Goal: Information Seeking & Learning: Learn about a topic

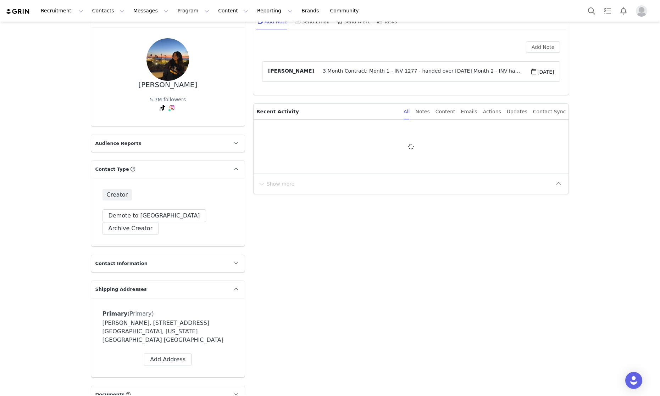
scroll to position [58, 0]
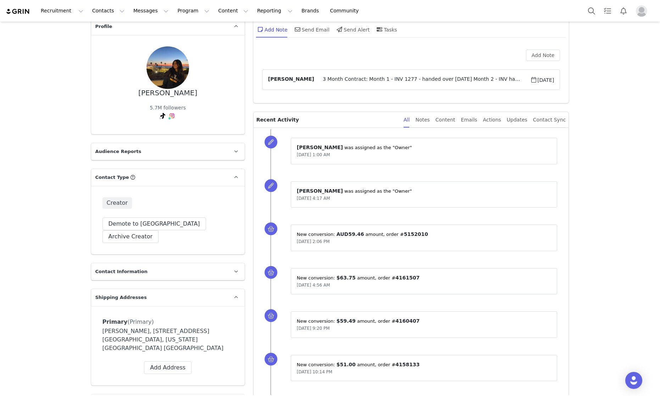
scroll to position [0, 0]
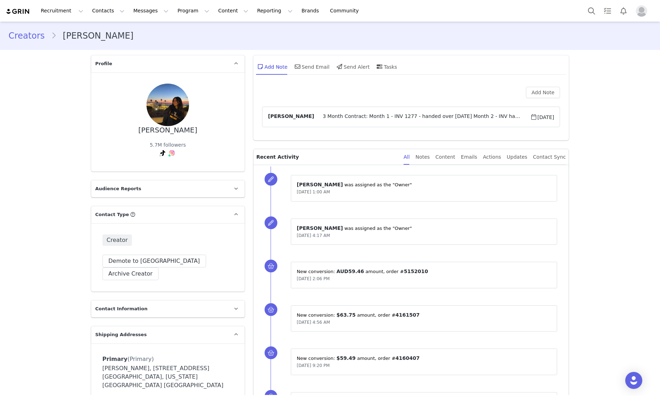
click at [321, 162] on p "Recent Activity" at bounding box center [326, 157] width 141 height 16
drag, startPoint x: 319, startPoint y: 170, endPoint x: 367, endPoint y: 193, distance: 52.8
click at [366, 192] on div "⁨ [PERSON_NAME] ⁩ was assigned as the "Owner" [DATE] 1:00 AM" at bounding box center [419, 189] width 298 height 44
drag, startPoint x: 380, startPoint y: 201, endPoint x: 599, endPoint y: 177, distance: 220.3
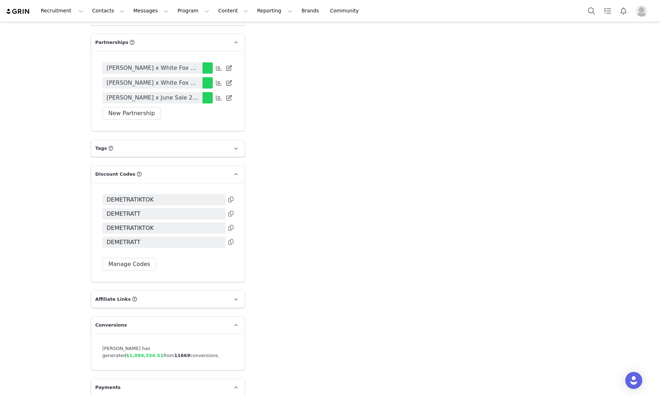
scroll to position [1204, 0]
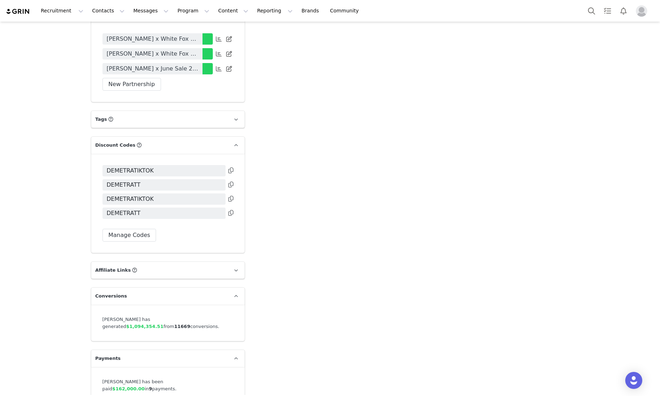
drag, startPoint x: 95, startPoint y: 370, endPoint x: 225, endPoint y: 377, distance: 130.3
click at [226, 379] on div "[PERSON_NAME] has been paid $162,000.00 in 9 payments. Cannot Accept Payments" at bounding box center [167, 392] width 153 height 51
drag, startPoint x: 226, startPoint y: 376, endPoint x: 217, endPoint y: 367, distance: 12.5
click at [224, 396] on div "Cannot Accept Payments" at bounding box center [167, 403] width 131 height 8
drag, startPoint x: 110, startPoint y: 306, endPoint x: 208, endPoint y: 301, distance: 97.9
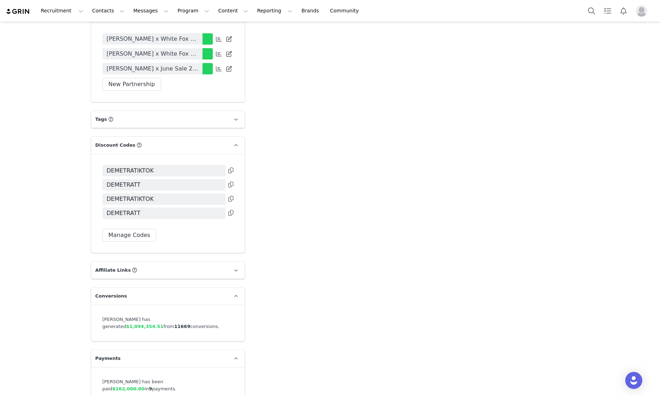
click at [208, 316] on div "[PERSON_NAME] has generated $1,094,354.51 from 11669 conversions." at bounding box center [167, 323] width 131 height 14
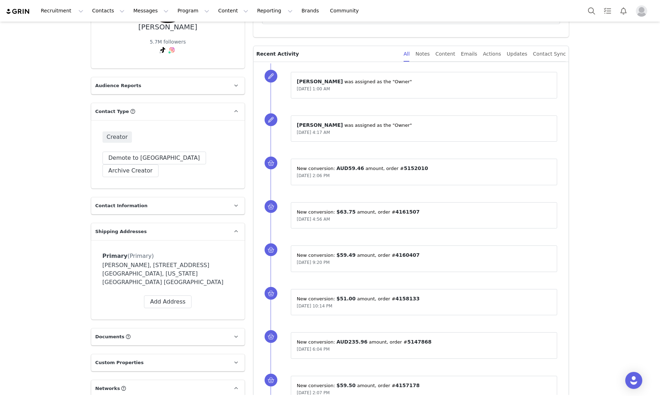
scroll to position [9, 0]
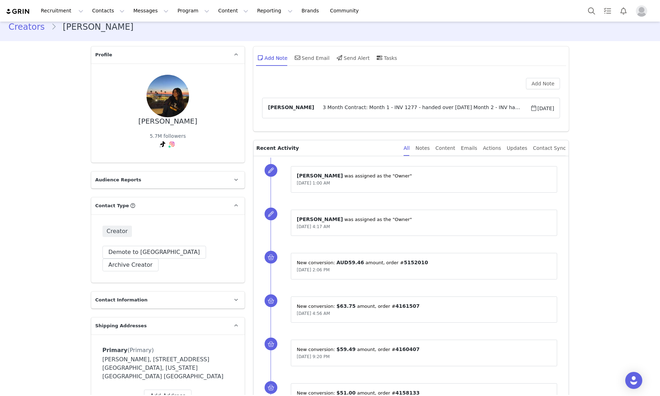
click at [314, 108] on span "3 Month Contract: Month 1 - INV 1277 - handed over [DATE] Month 2 - INV handed …" at bounding box center [422, 108] width 216 height 9
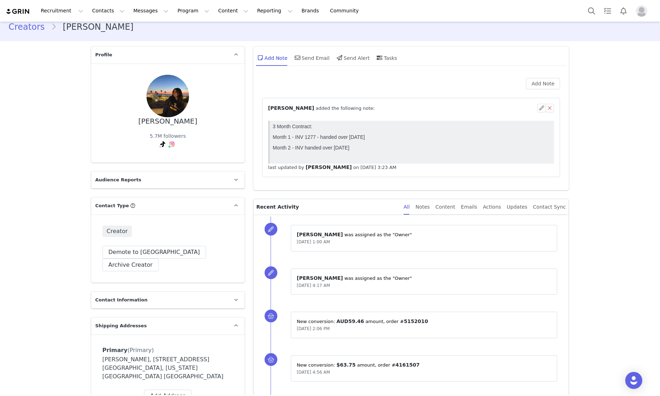
scroll to position [0, 0]
drag, startPoint x: 277, startPoint y: 110, endPoint x: 373, endPoint y: 112, distance: 96.4
click at [373, 112] on div "⁨ [PERSON_NAME] ⁩ added the following note:" at bounding box center [402, 108] width 269 height 7
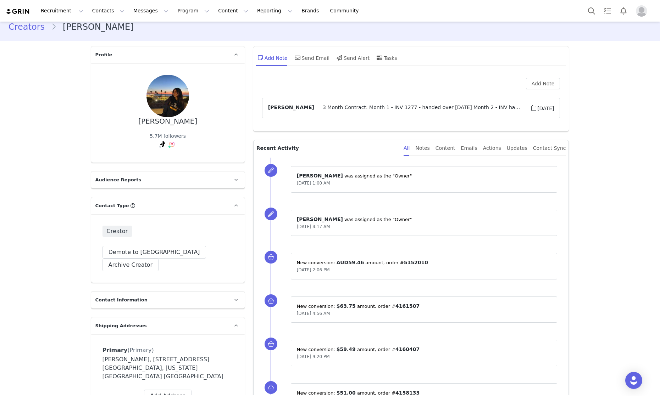
click at [358, 108] on span "3 Month Contract: Month 1 - INV 1277 - handed over [DATE] Month 2 - INV handed …" at bounding box center [422, 108] width 216 height 9
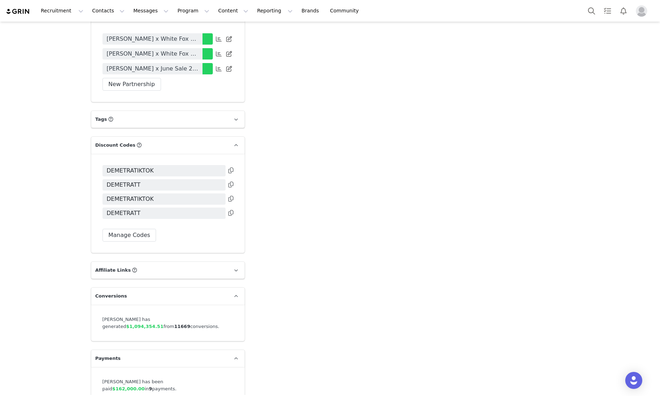
scroll to position [1147, 0]
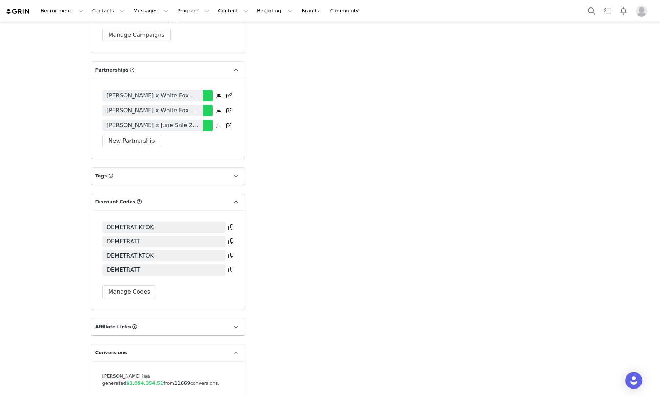
click at [180, 124] on div "[PERSON_NAME] x White Fox 3 Months [PERSON_NAME] x White Fox 6 Months 2024 [PER…" at bounding box center [167, 119] width 153 height 80
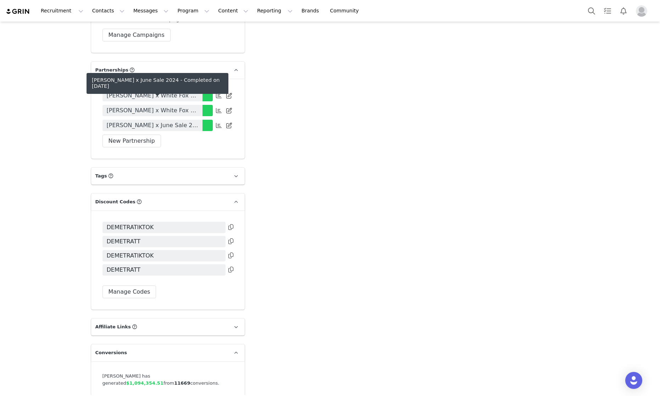
click at [180, 121] on span "[PERSON_NAME] x June Sale 2024" at bounding box center [152, 125] width 91 height 9
